Goal: Complete application form: Complete application form

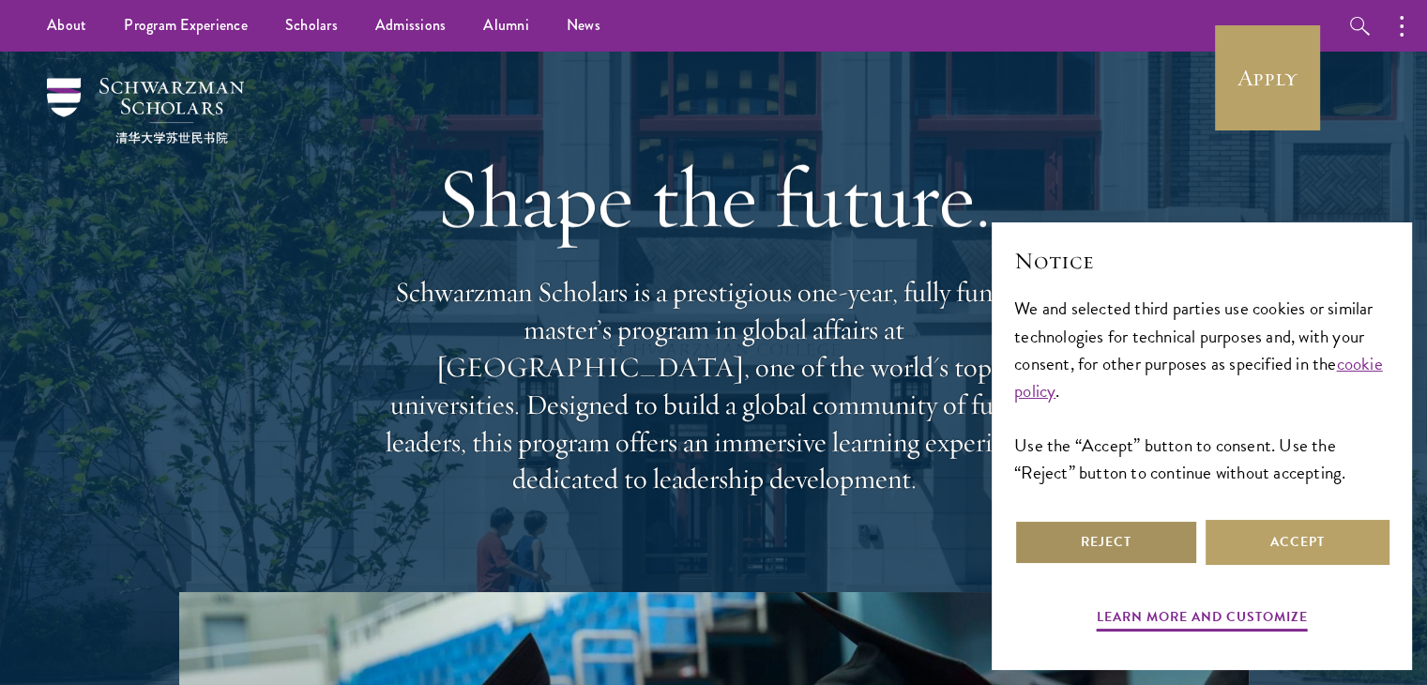
click at [1144, 535] on button "Reject" at bounding box center [1106, 542] width 184 height 45
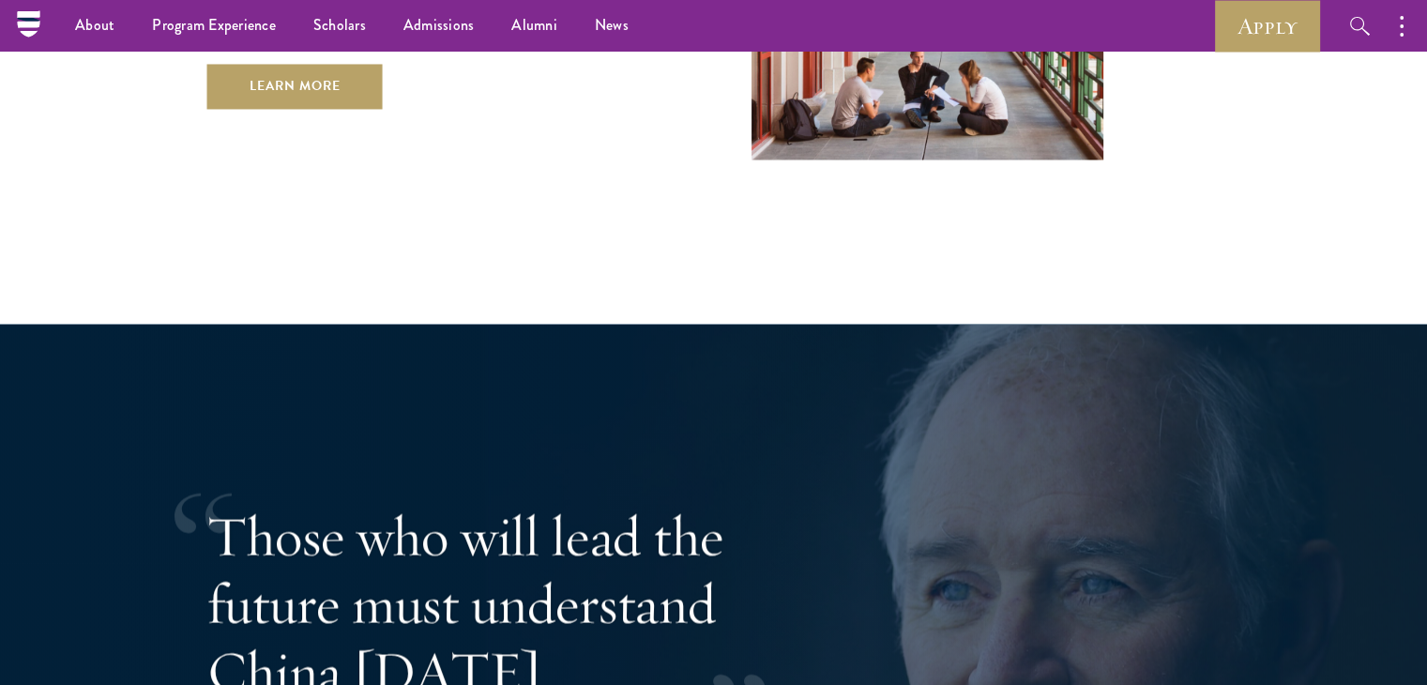
scroll to position [2900, 0]
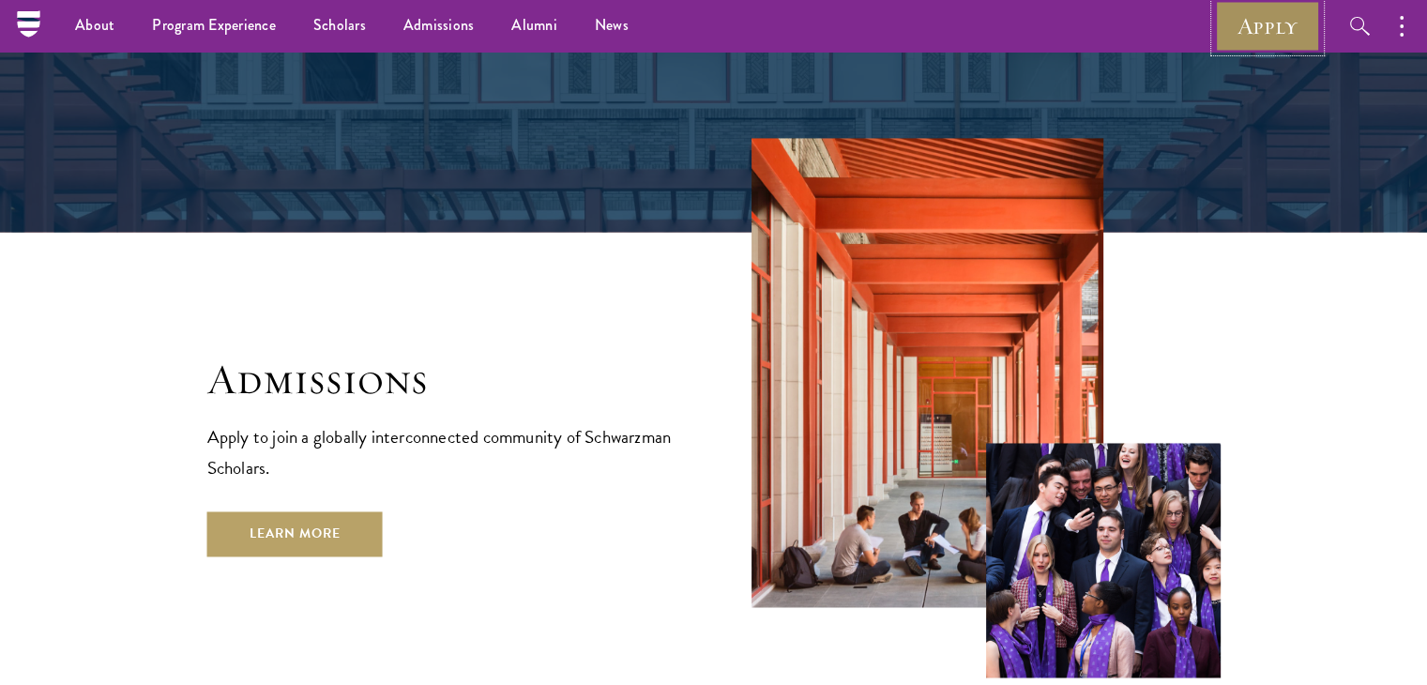
click at [1282, 35] on link "Apply" at bounding box center [1267, 26] width 105 height 52
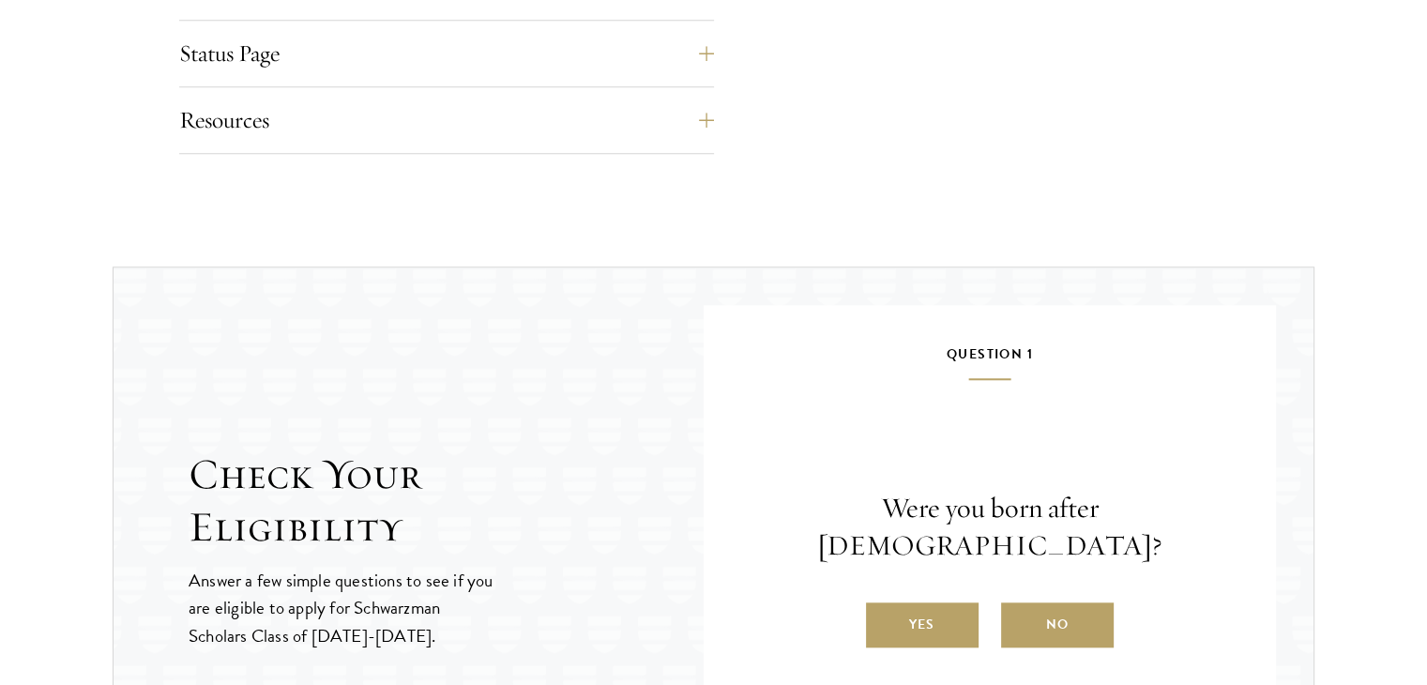
scroll to position [1971, 0]
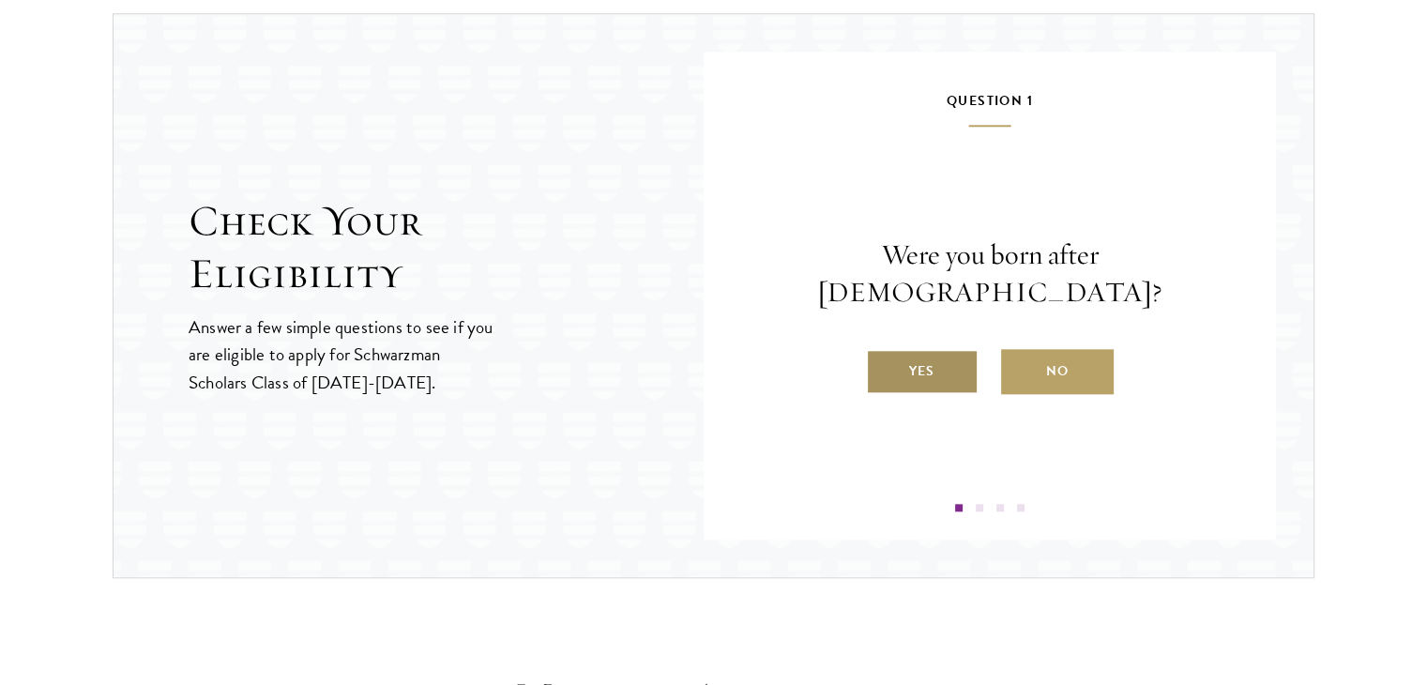
click at [959, 349] on label "Yes" at bounding box center [922, 371] width 113 height 45
click at [883, 351] on input "Yes" at bounding box center [874, 359] width 17 height 17
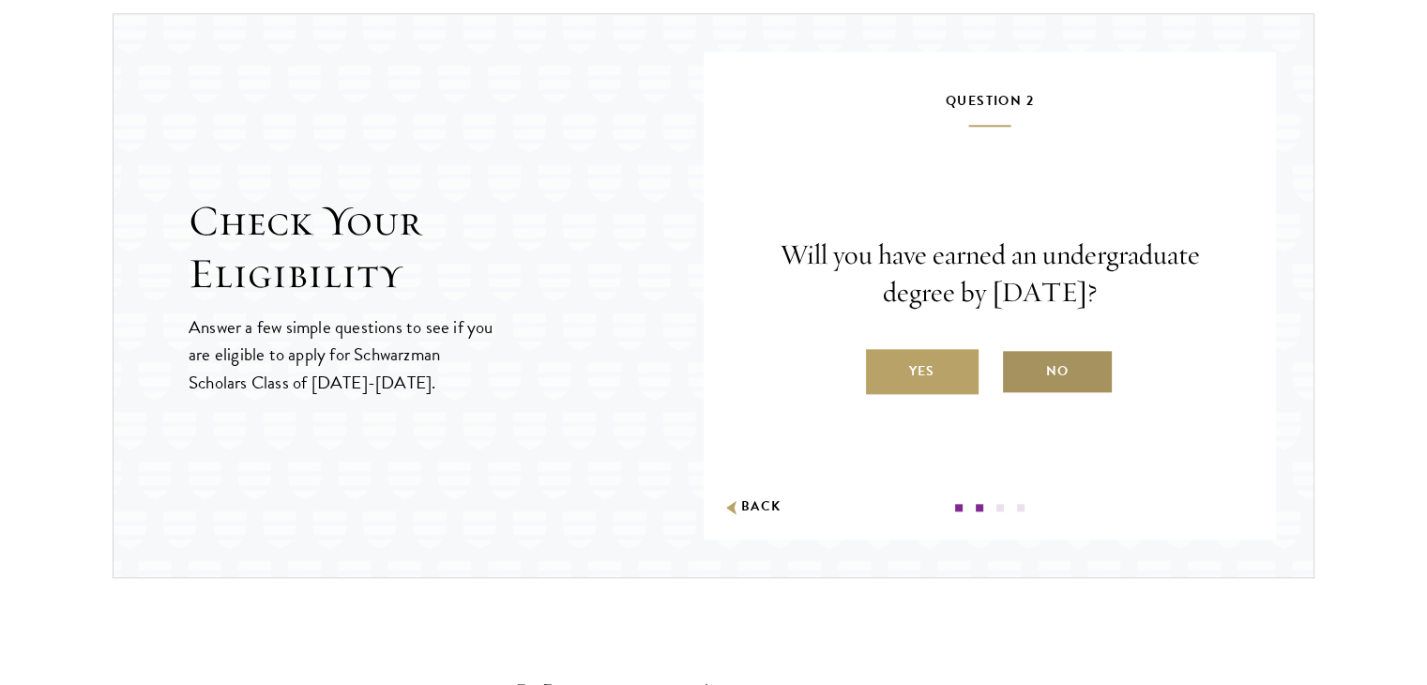
click at [1044, 359] on label "No" at bounding box center [1057, 371] width 113 height 45
click at [1018, 359] on input "No" at bounding box center [1009, 359] width 17 height 17
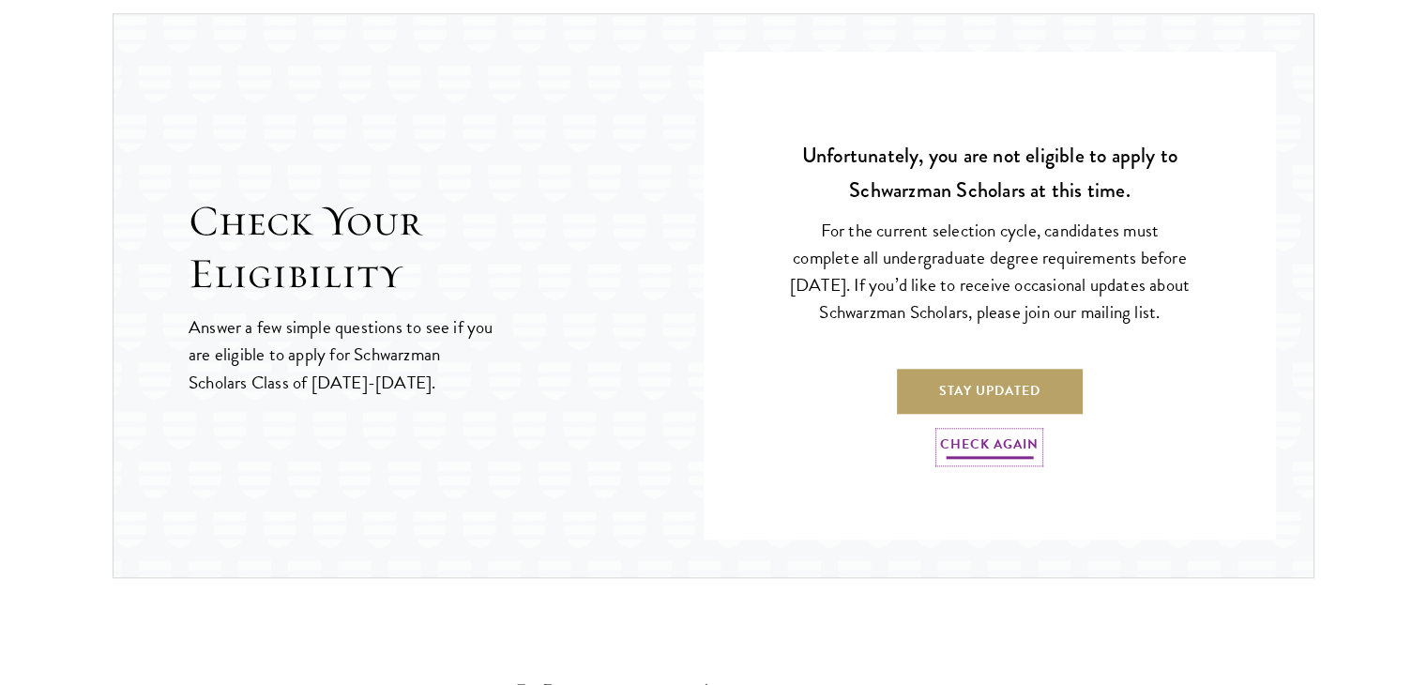
click at [1032, 462] on link "Check Again" at bounding box center [989, 447] width 99 height 29
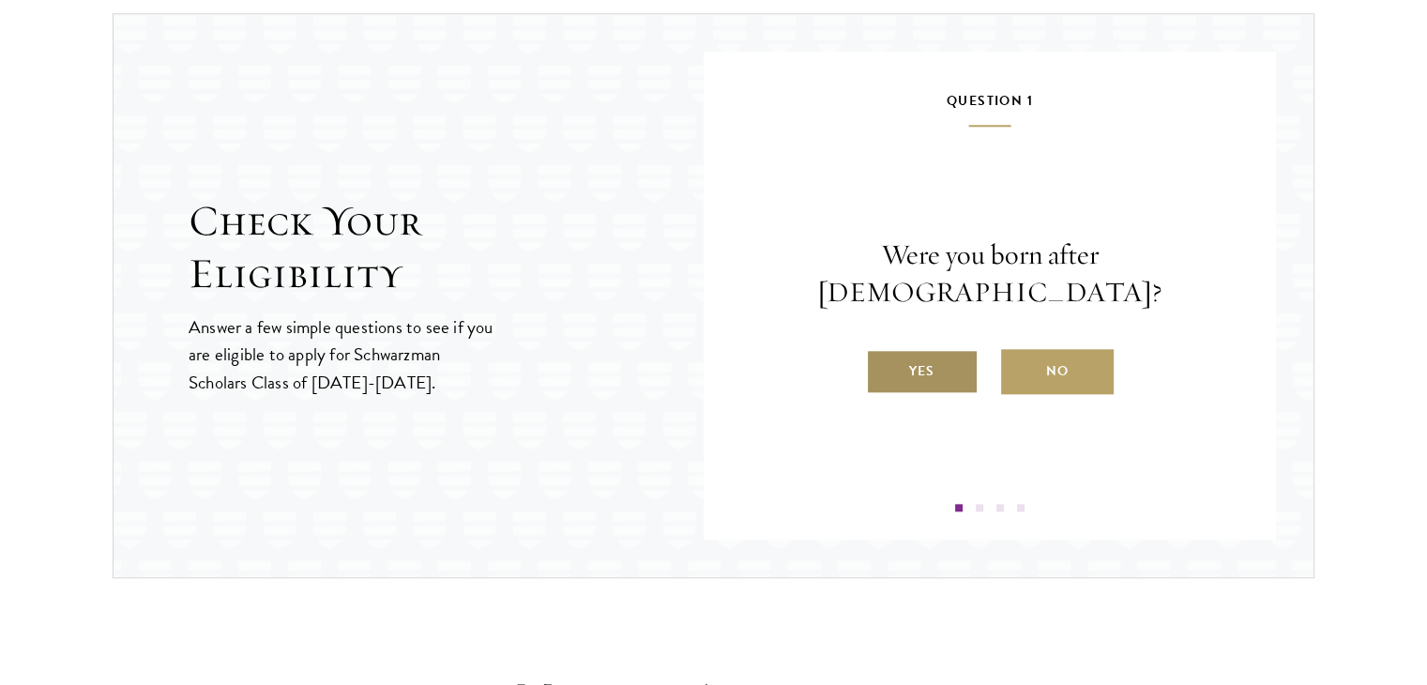
click at [954, 358] on label "Yes" at bounding box center [922, 371] width 113 height 45
click at [883, 358] on input "Yes" at bounding box center [874, 359] width 17 height 17
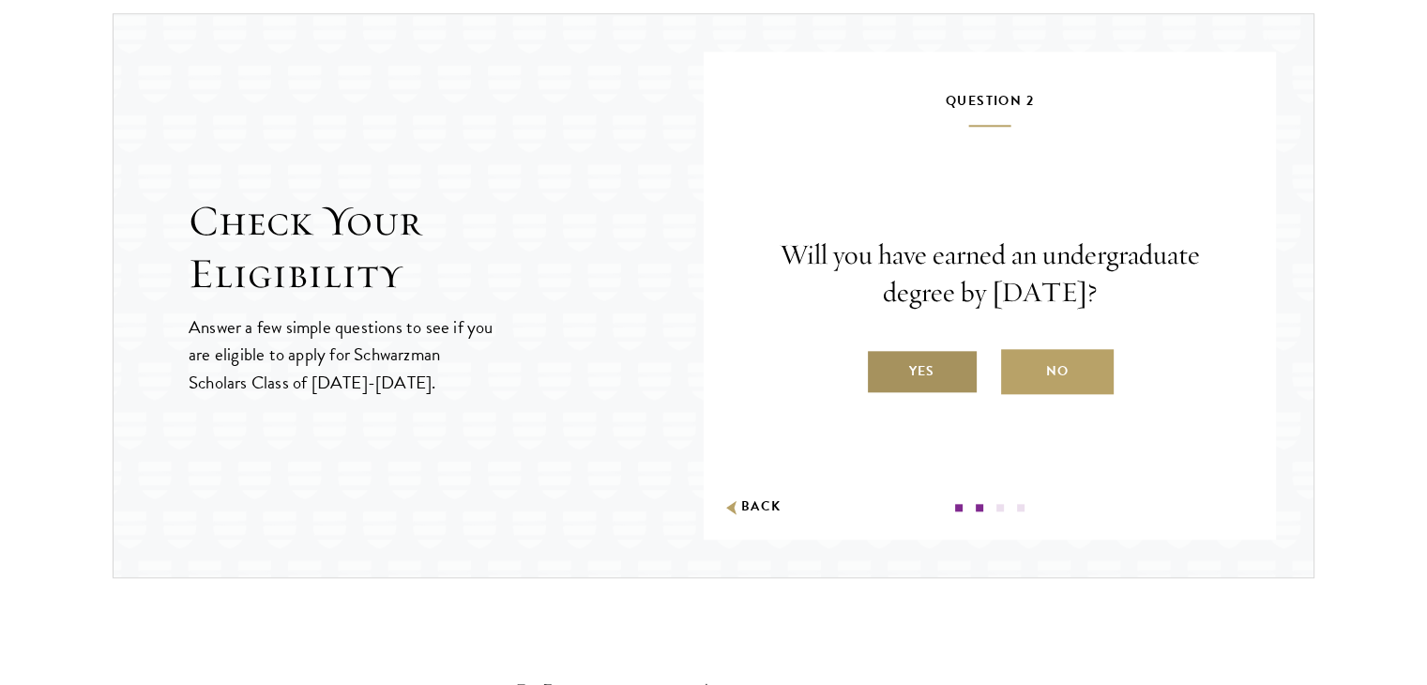
click at [947, 370] on label "Yes" at bounding box center [922, 371] width 113 height 45
click at [883, 368] on input "Yes" at bounding box center [874, 359] width 17 height 17
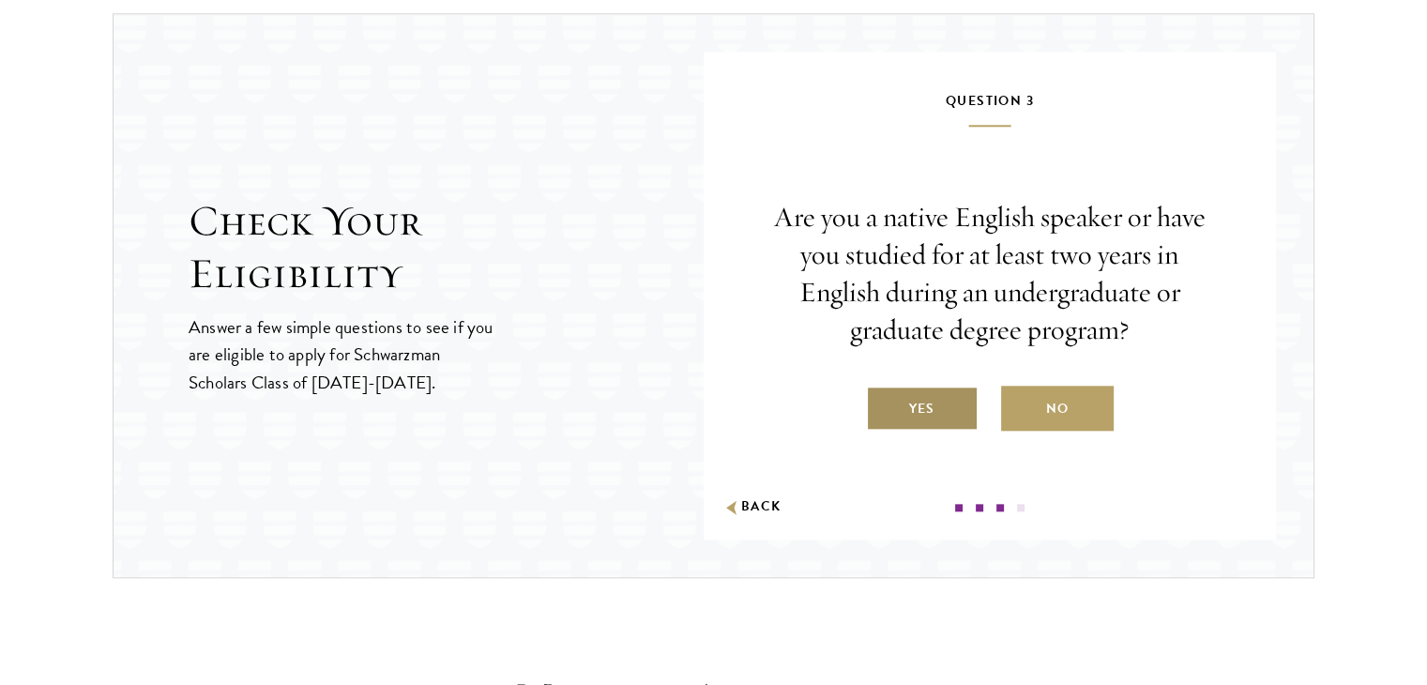
click at [952, 405] on label "Yes" at bounding box center [922, 408] width 113 height 45
click at [883, 405] on input "Yes" at bounding box center [874, 396] width 17 height 17
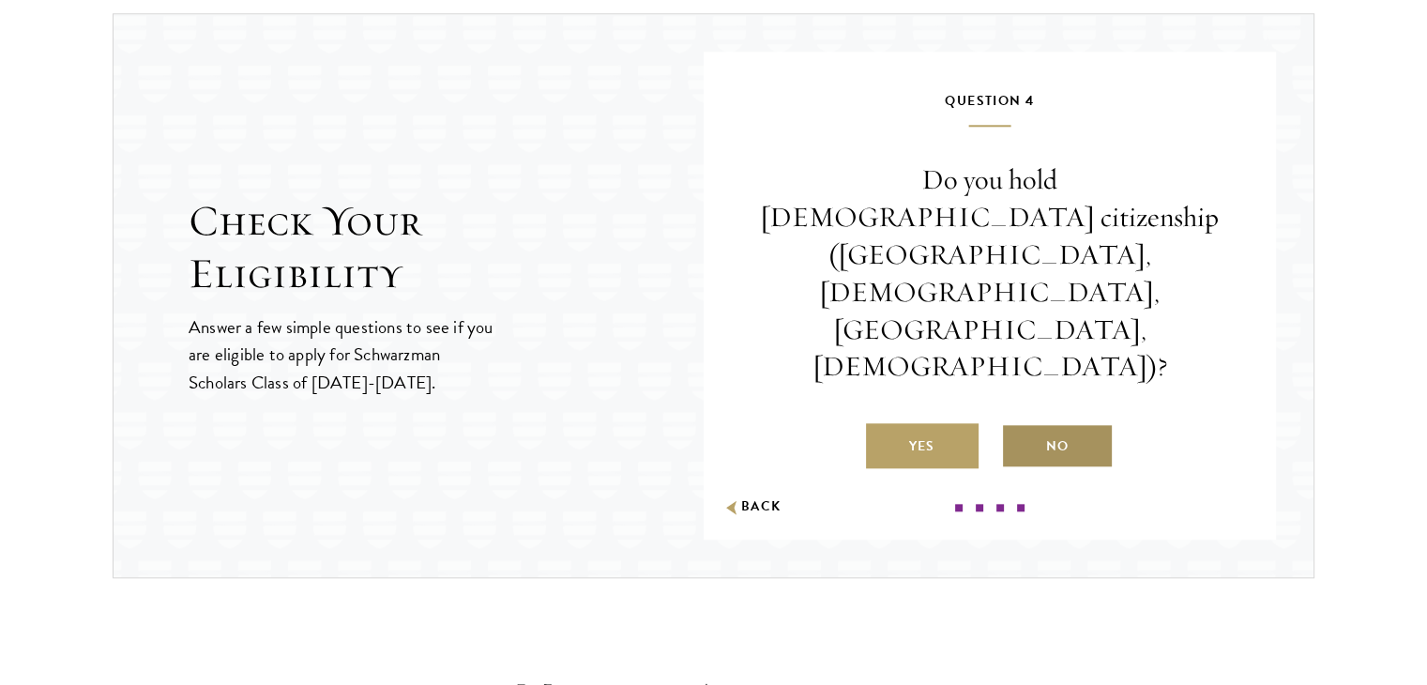
click at [1085, 423] on label "No" at bounding box center [1057, 445] width 113 height 45
click at [1018, 426] on input "No" at bounding box center [1009, 434] width 17 height 17
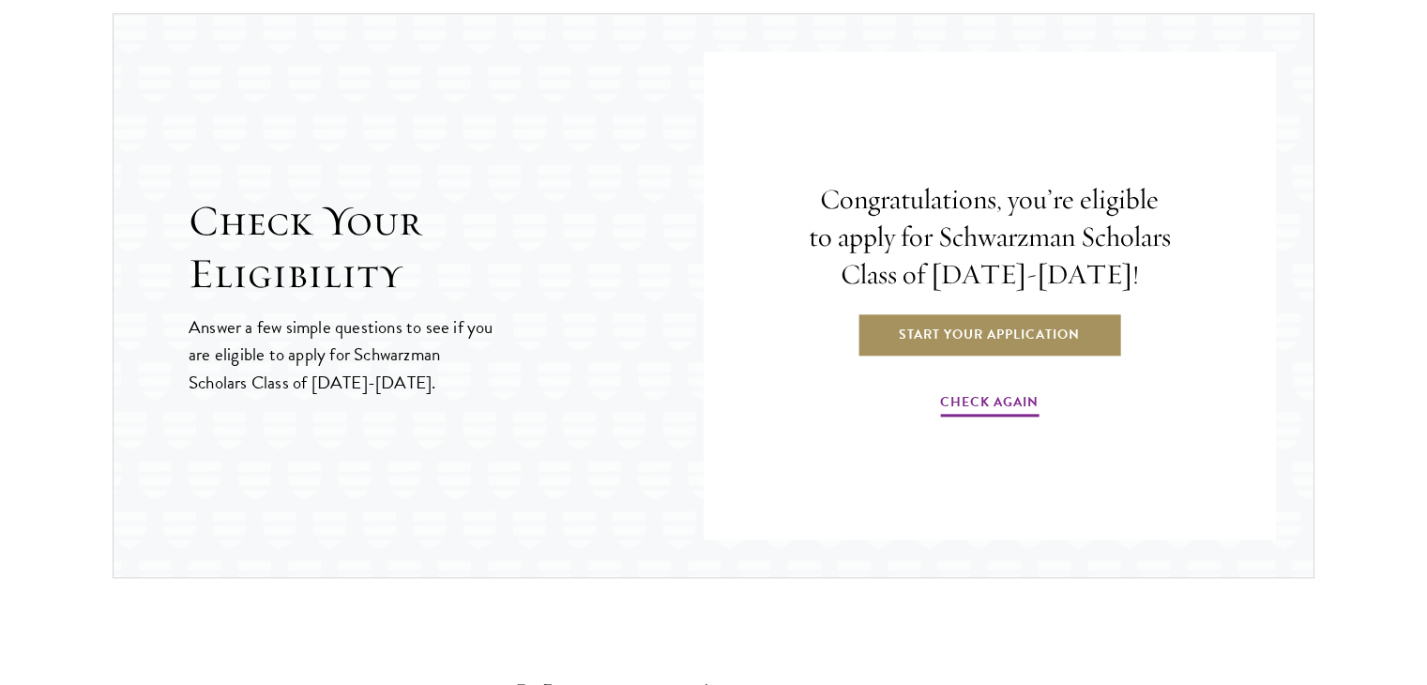
click at [1044, 342] on link "Start Your Application" at bounding box center [990, 334] width 266 height 45
